Goal: Navigation & Orientation: Understand site structure

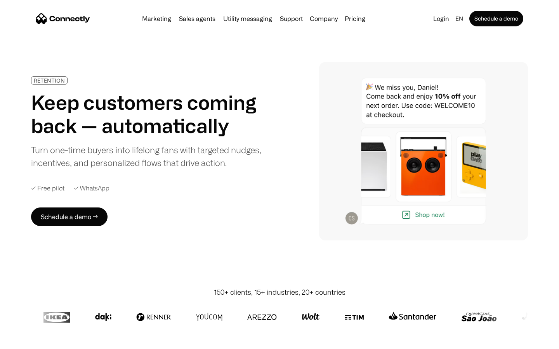
scroll to position [2200, 0]
